Goal: Transaction & Acquisition: Purchase product/service

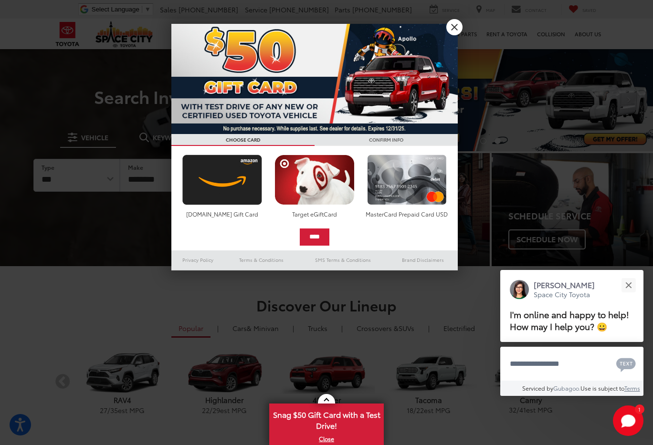
click at [455, 25] on link "X" at bounding box center [454, 27] width 16 height 16
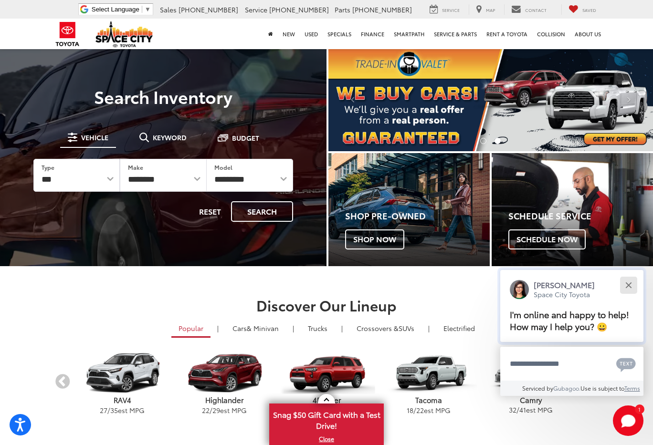
click at [633, 275] on button "Close" at bounding box center [628, 285] width 21 height 21
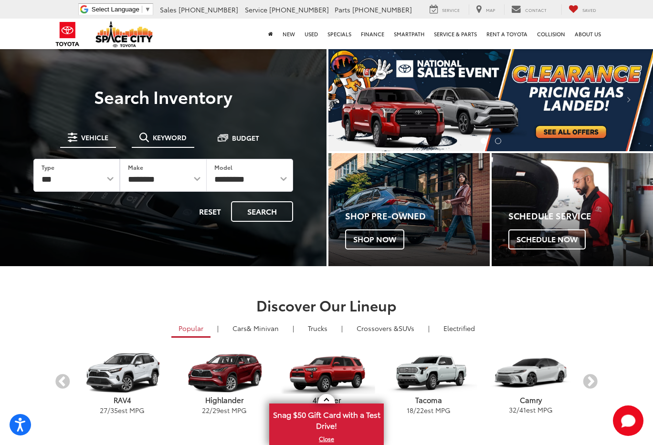
click at [159, 135] on span "Keyword" at bounding box center [170, 137] width 34 height 7
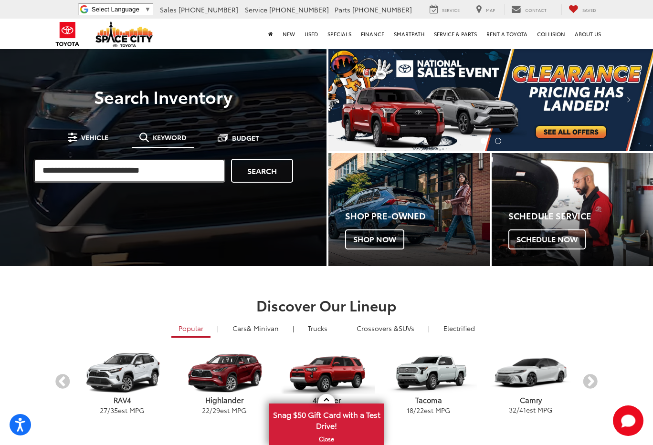
click at [109, 166] on input "search" at bounding box center [129, 171] width 192 height 24
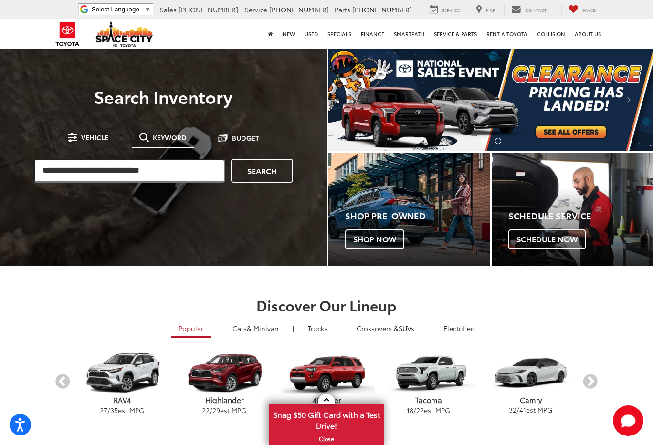
paste input "**********"
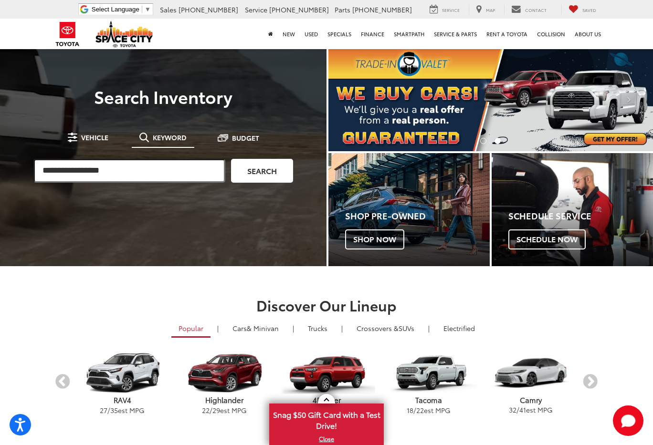
type input "**********"
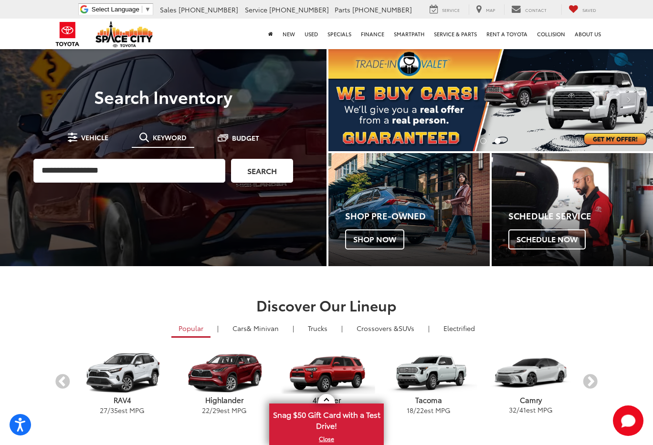
click at [253, 164] on link "Search" at bounding box center [262, 171] width 62 height 24
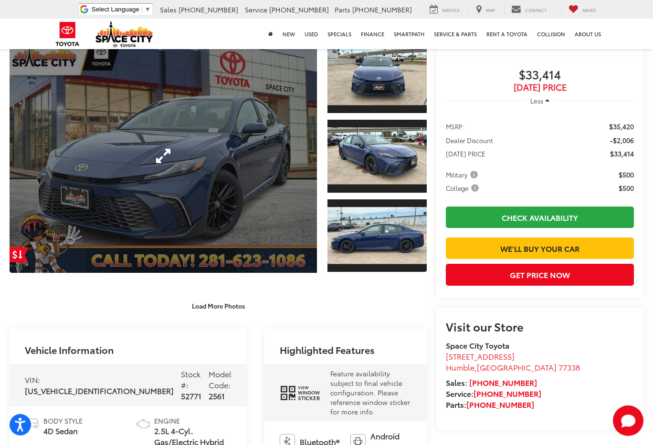
scroll to position [81, 0]
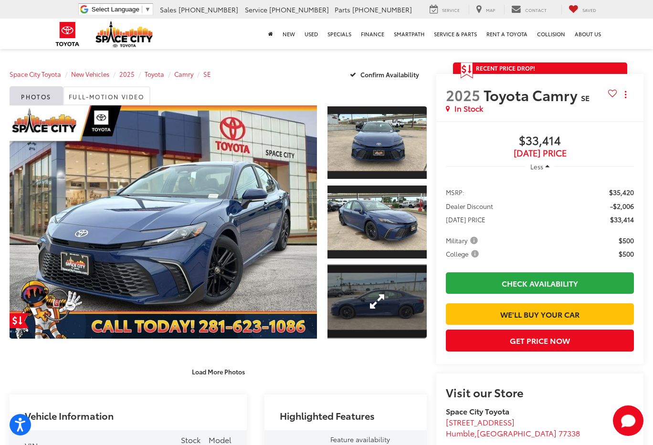
click at [390, 309] on link "Expand Photo 3" at bounding box center [376, 301] width 99 height 74
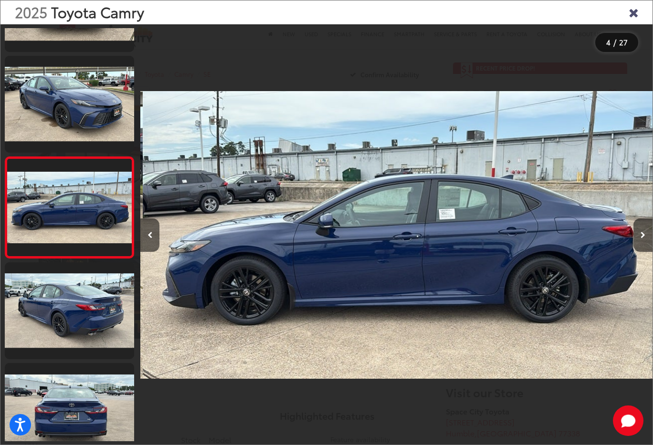
scroll to position [175, 0]
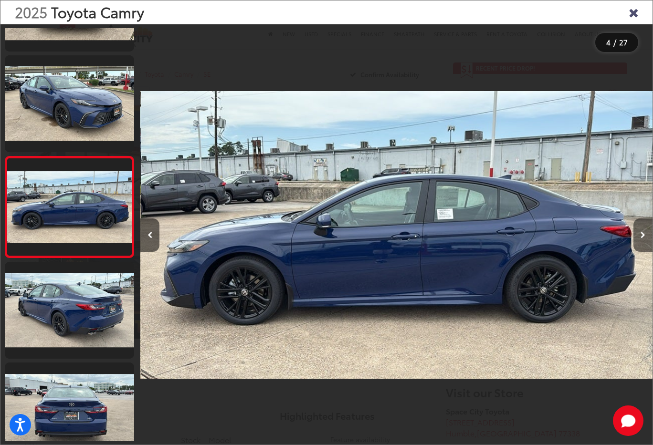
click at [645, 231] on button "Next image" at bounding box center [642, 235] width 19 height 33
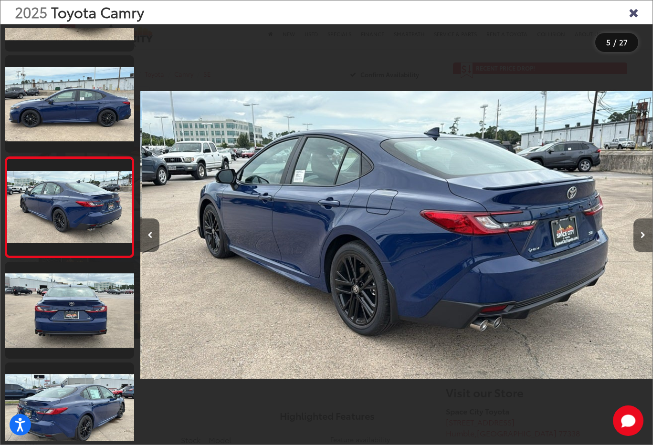
scroll to position [276, 0]
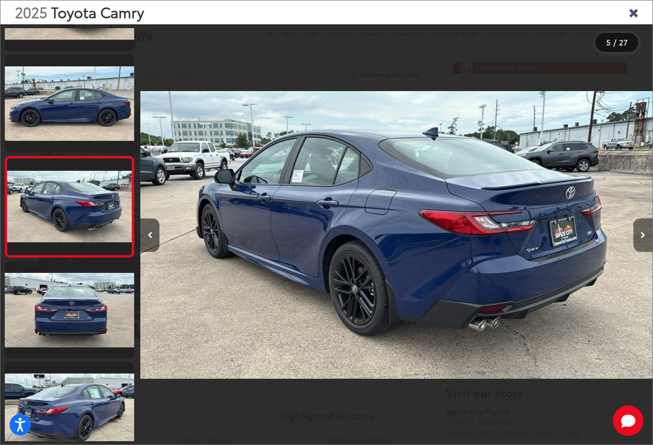
click at [642, 234] on icon "Next image" at bounding box center [642, 235] width 5 height 7
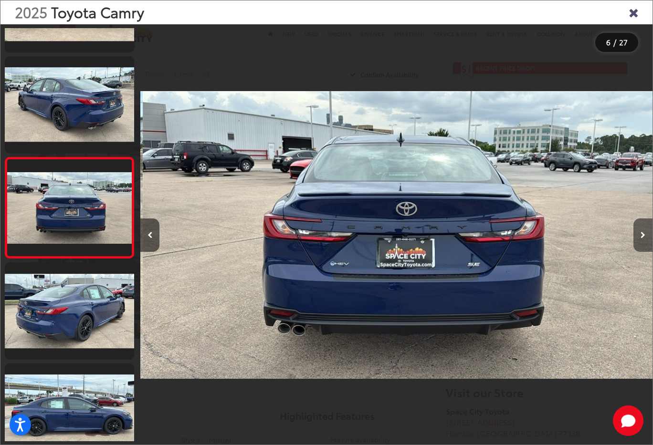
scroll to position [377, 0]
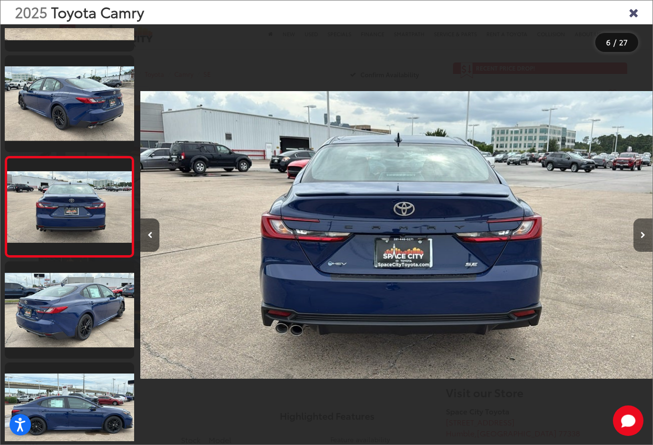
click at [642, 235] on icon "Next image" at bounding box center [642, 235] width 5 height 7
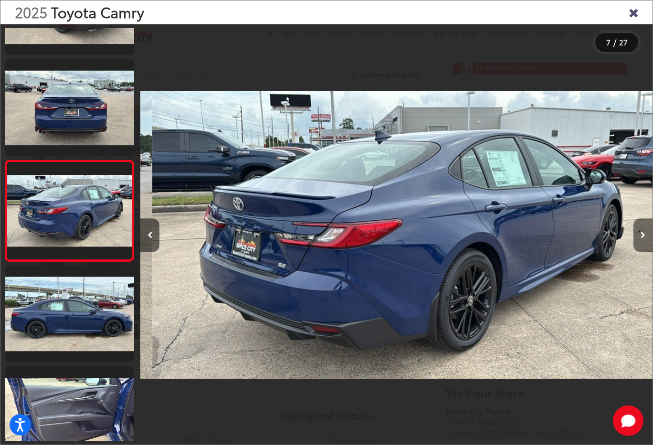
scroll to position [0, 0]
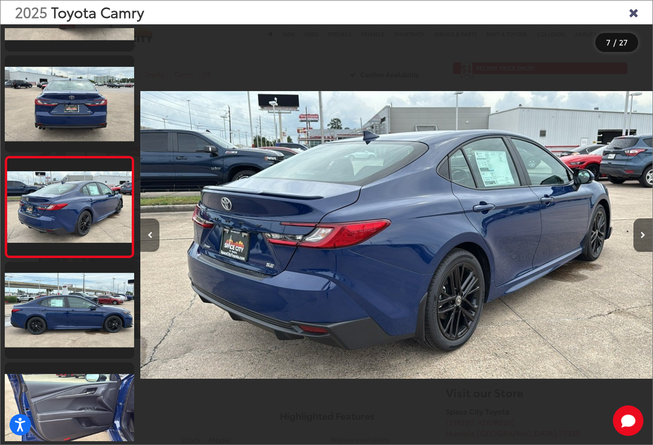
click at [153, 242] on button "Previous image" at bounding box center [149, 235] width 19 height 33
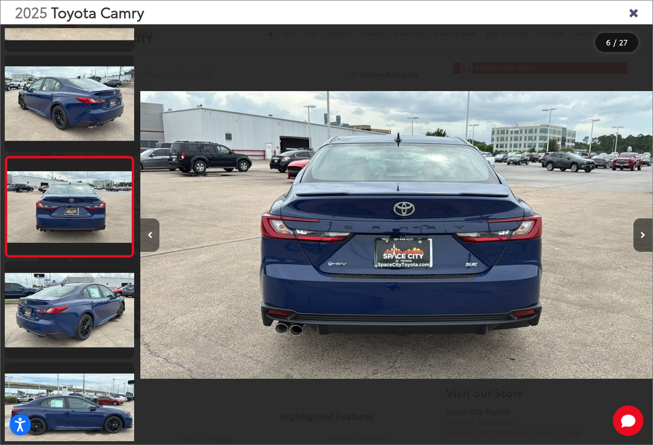
click at [146, 229] on button "Previous image" at bounding box center [149, 235] width 19 height 33
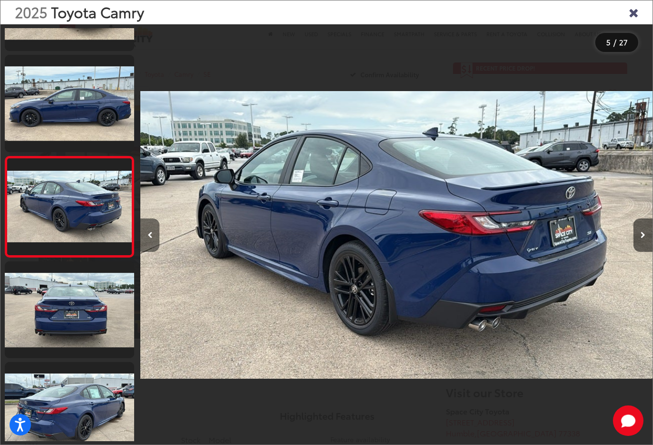
click at [153, 230] on button "Previous image" at bounding box center [149, 235] width 19 height 33
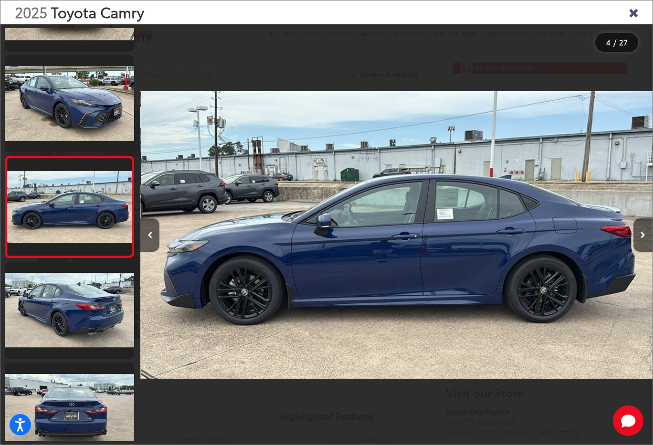
click at [635, 11] on icon "Close gallery" at bounding box center [633, 12] width 10 height 12
